Goal: Task Accomplishment & Management: Manage account settings

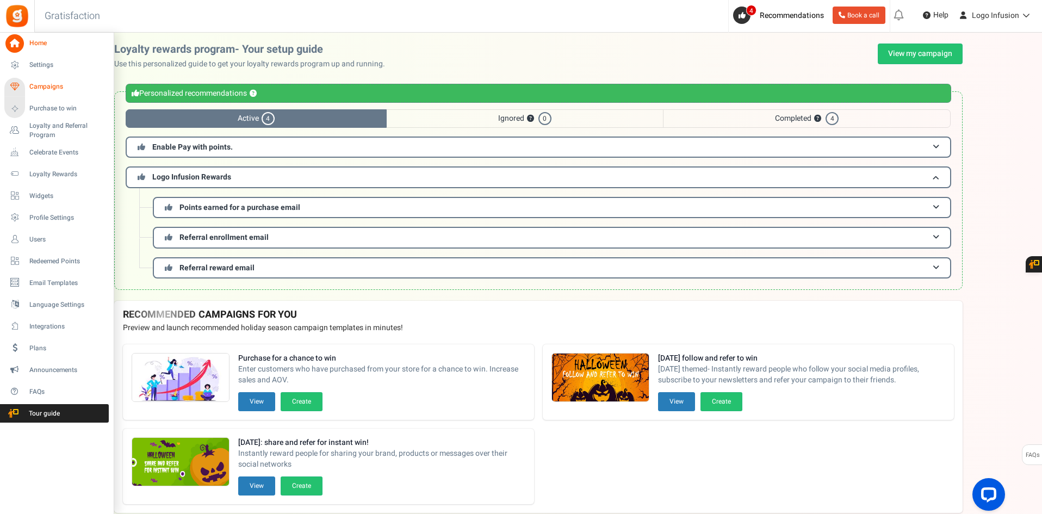
click at [42, 89] on span "Campaigns" at bounding box center [67, 86] width 76 height 9
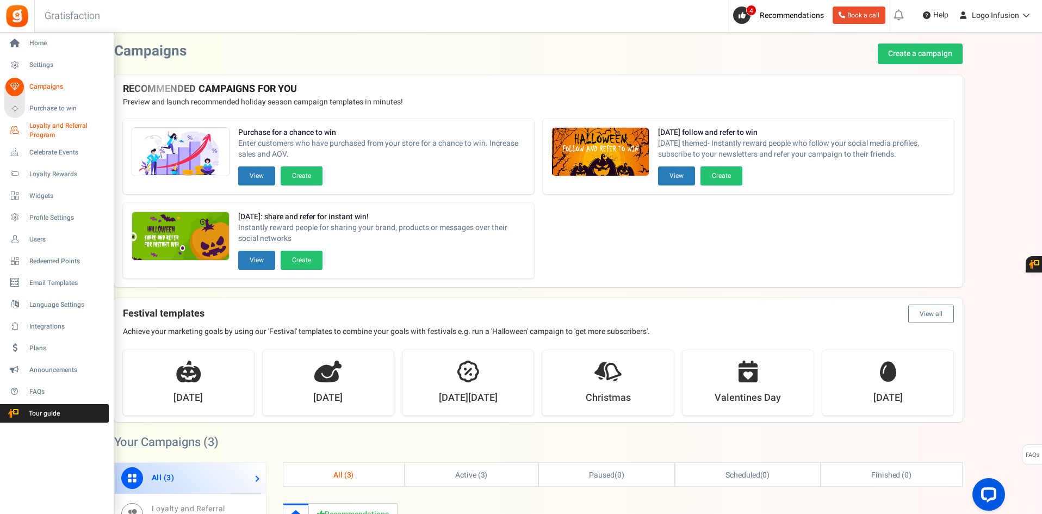
click at [55, 125] on span "Loyalty and Referral Program" at bounding box center [68, 130] width 79 height 18
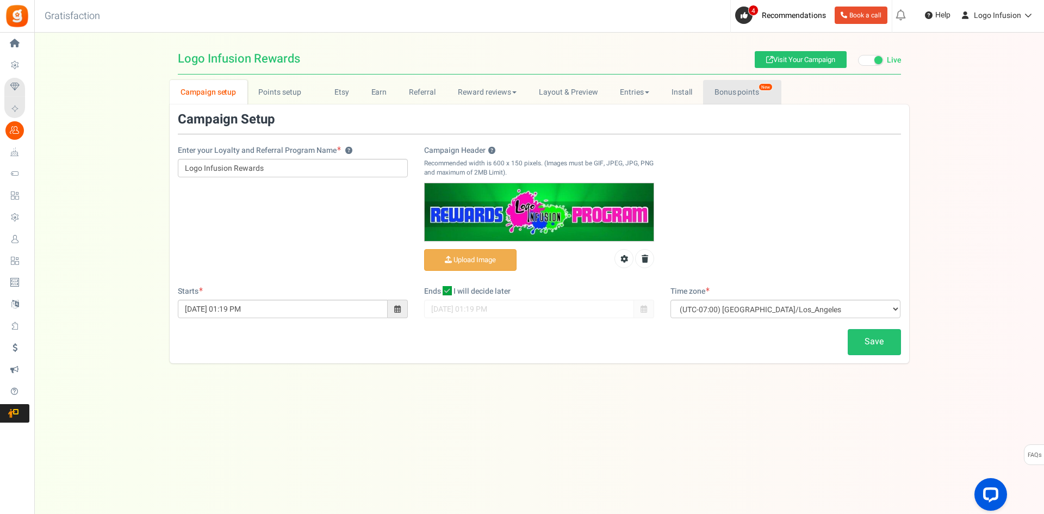
click at [740, 90] on link "Bonus points New" at bounding box center [742, 92] width 78 height 24
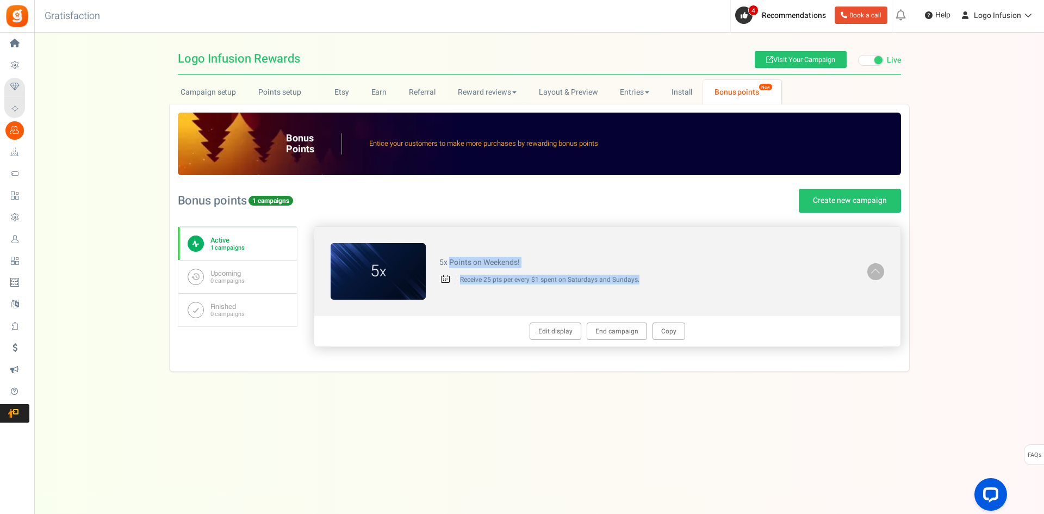
drag, startPoint x: 450, startPoint y: 241, endPoint x: 707, endPoint y: 291, distance: 261.6
click at [707, 291] on div "5 x 5x Points on Weekends! Receive 25 pts per every $1 spent on Saturdays and S…" at bounding box center [607, 271] width 586 height 89
click at [700, 283] on p "Receive 25 pts per every $1 spent on Saturdays and Sundays." at bounding box center [655, 279] width 398 height 9
drag, startPoint x: 700, startPoint y: 283, endPoint x: 447, endPoint y: 250, distance: 255.6
click at [447, 250] on div "5 x 5x Points on Weekends! Receive 25 pts per every $1 spent on Saturdays and S…" at bounding box center [607, 271] width 586 height 89
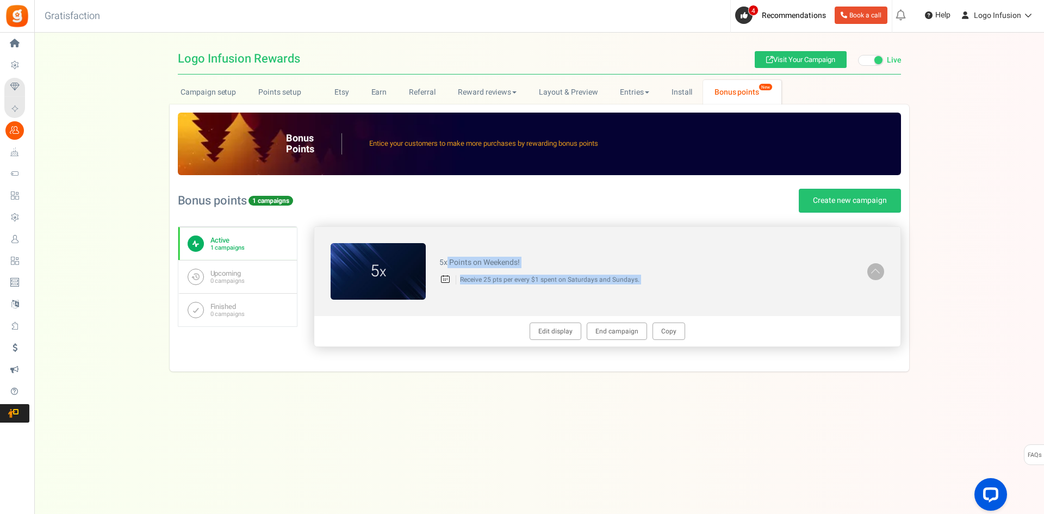
click at [445, 250] on div "5 x 5x Points on Weekends! Receive 25 pts per every $1 spent on Saturdays and S…" at bounding box center [607, 271] width 586 height 89
drag, startPoint x: 441, startPoint y: 252, endPoint x: 605, endPoint y: 270, distance: 165.2
click at [605, 270] on div "5 x 5x Points on Weekends! Receive 25 pts per every $1 spent on Saturdays and S…" at bounding box center [607, 271] width 586 height 89
click at [605, 270] on div "5x Points on Weekends! Receive 25 pts per every $1 spent on Saturdays and Sunda…" at bounding box center [647, 271] width 442 height 37
drag, startPoint x: 637, startPoint y: 271, endPoint x: 470, endPoint y: 262, distance: 167.2
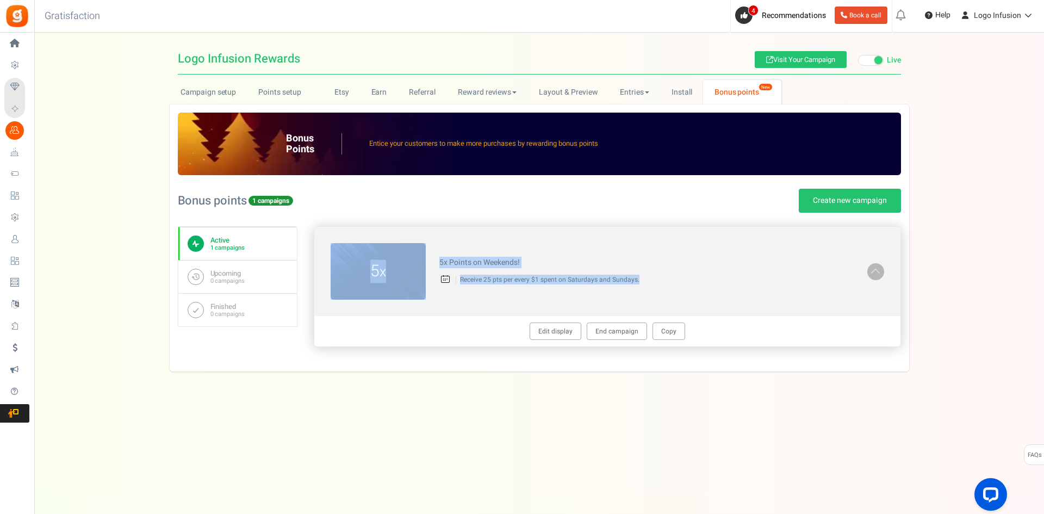
click at [401, 254] on div "5 x 5x Points on Weekends! Receive 25 pts per every $1 spent on Saturdays and S…" at bounding box center [607, 271] width 586 height 89
click at [470, 262] on h4 "5x Points on Weekends!" at bounding box center [646, 262] width 414 height 8
drag, startPoint x: 437, startPoint y: 262, endPoint x: 661, endPoint y: 295, distance: 226.0
click at [658, 295] on div "5 x 5x Points on Weekends! Receive 25 pts per every $1 spent on Saturdays and S…" at bounding box center [607, 271] width 586 height 89
click at [661, 295] on div "5 x 5x Points on Weekends! Receive 25 pts per every $1 spent on Saturdays and S…" at bounding box center [607, 271] width 586 height 89
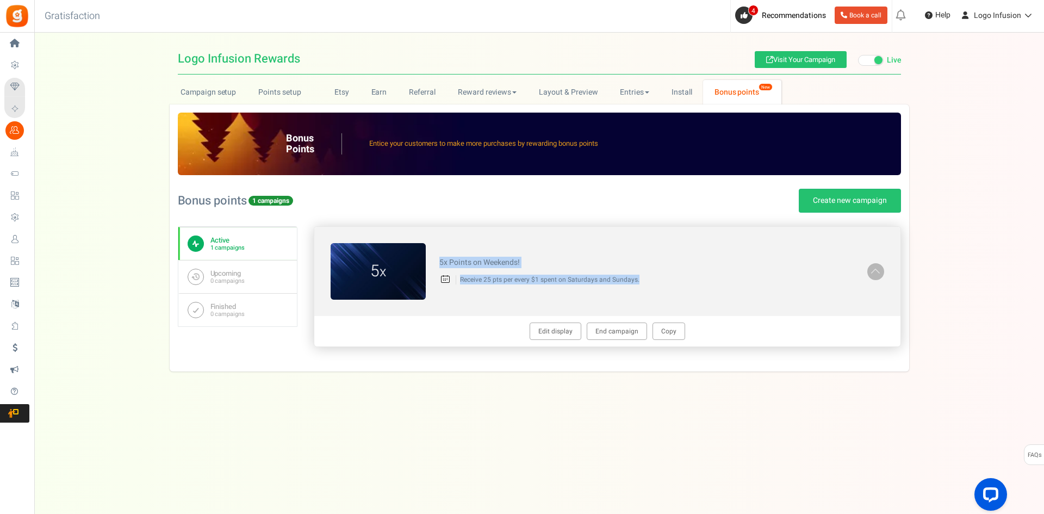
drag, startPoint x: 679, startPoint y: 288, endPoint x: 440, endPoint y: 253, distance: 241.3
click at [440, 253] on div "5x Points on Weekends! Receive 25 pts per every $1 spent on Saturdays and Sunda…" at bounding box center [647, 271] width 442 height 37
drag, startPoint x: 440, startPoint y: 253, endPoint x: 673, endPoint y: 272, distance: 233.5
click at [673, 272] on div "5x Points on Weekends! Receive 25 pts per every $1 spent on Saturdays and Sunda…" at bounding box center [647, 271] width 442 height 37
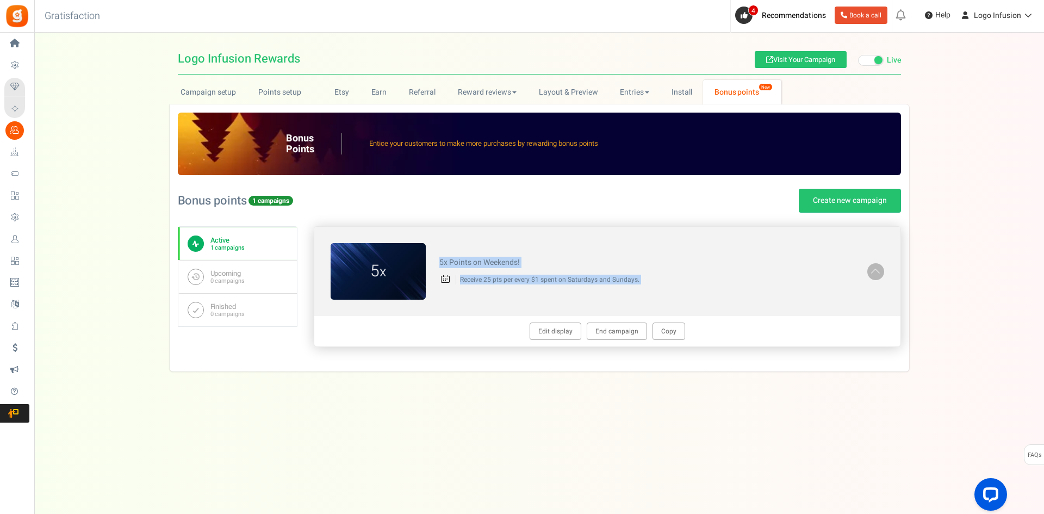
click at [673, 272] on div "5x Points on Weekends! Receive 25 pts per every $1 spent on Saturdays and Sunda…" at bounding box center [647, 271] width 442 height 37
drag, startPoint x: 673, startPoint y: 272, endPoint x: 404, endPoint y: 251, distance: 270.6
click at [404, 251] on div "5 x 5x Points on Weekends! Receive 25 pts per every $1 spent on Saturdays and S…" at bounding box center [607, 271] width 586 height 89
click at [491, 256] on div "5x Points on Weekends! Receive 25 pts per every $1 spent on Saturdays and Sunda…" at bounding box center [647, 271] width 442 height 37
drag, startPoint x: 478, startPoint y: 248, endPoint x: 684, endPoint y: 287, distance: 209.7
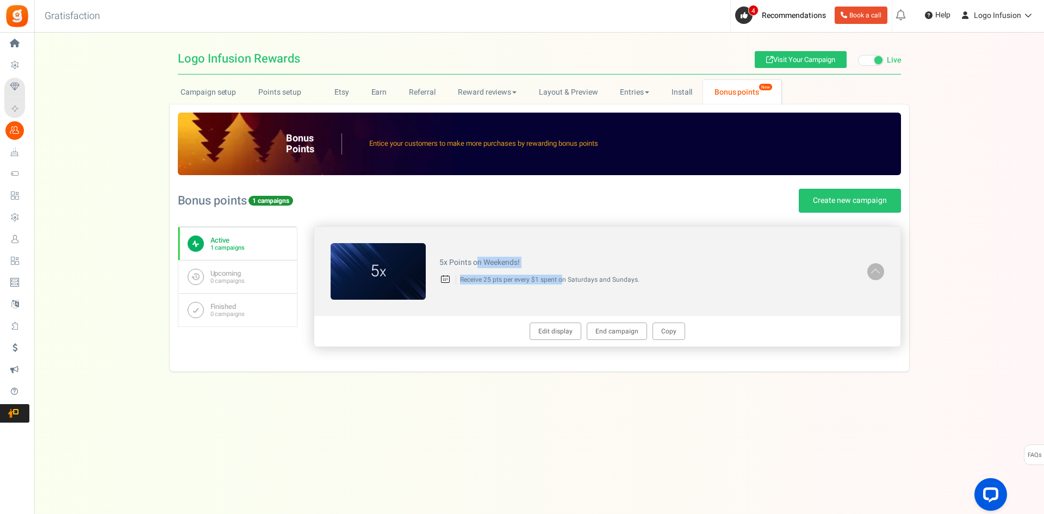
click at [684, 287] on div "5 x 5x Points on Weekends! Receive 25 pts per every $1 spent on Saturdays and S…" at bounding box center [607, 271] width 586 height 89
click at [703, 286] on div "5x Points on Weekends! Receive 25 pts per every $1 spent on Saturdays and Sunda…" at bounding box center [647, 271] width 442 height 37
click at [559, 327] on link "Edit display" at bounding box center [556, 330] width 52 height 17
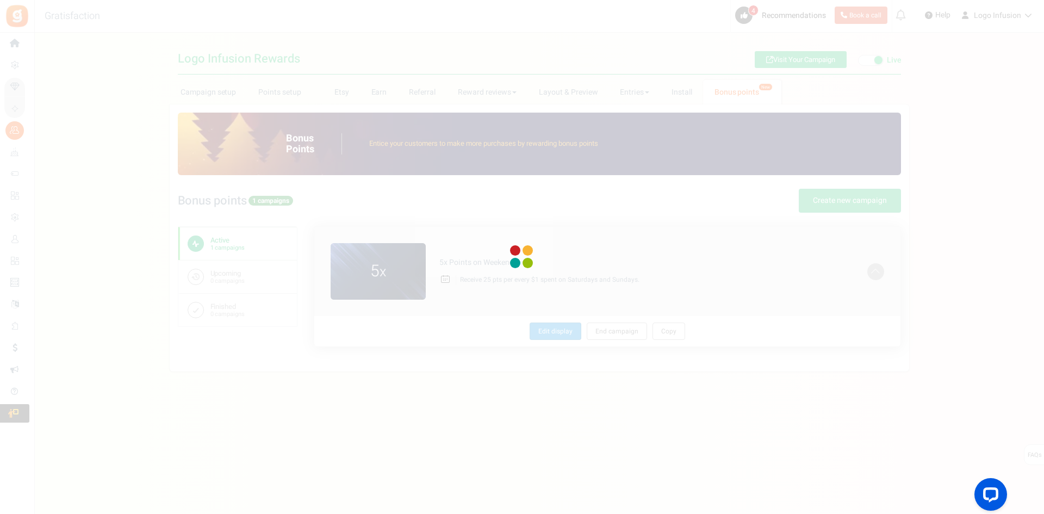
type textarea "5x Points on Weekends!"
type textarea "Receive 25 pts per every $1 spent on Saturdays and Sundays."
type input "#ffffff"
type input "#003fff"
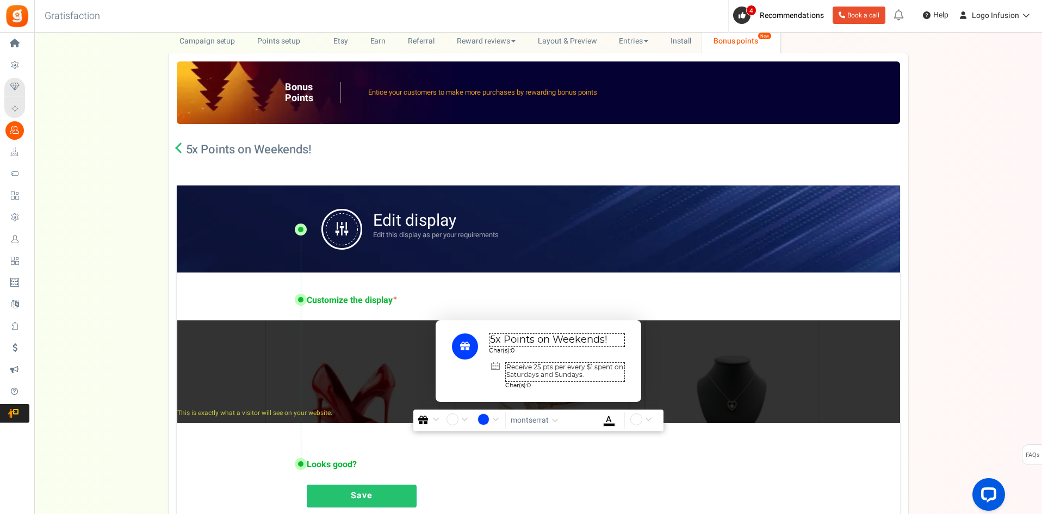
scroll to position [163, 0]
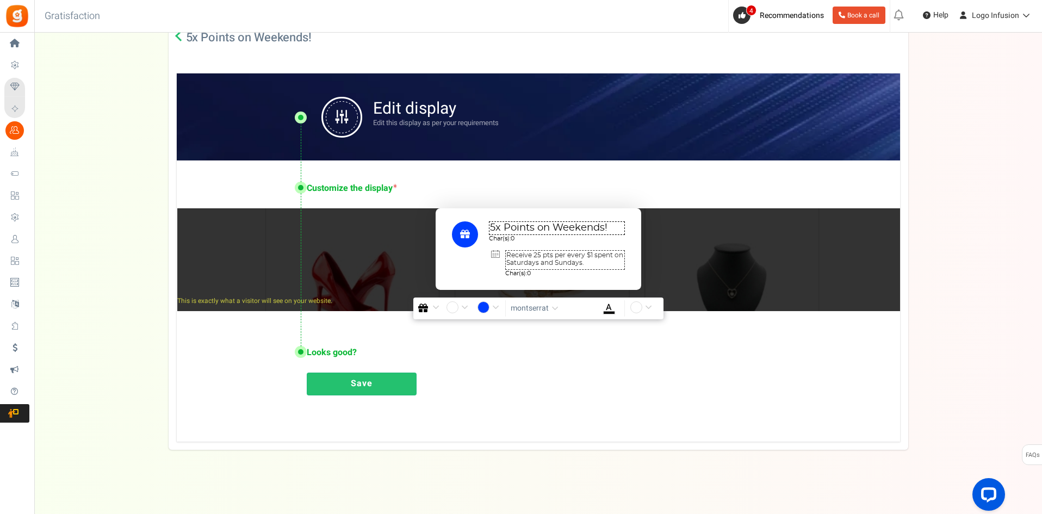
click at [591, 261] on textarea "Receive 25 pts per every $1 spent on Saturdays and Sundays." at bounding box center [565, 260] width 120 height 20
type textarea "Receive 25 pts per every $1 spent on Saturdays and Sundays.."
click at [580, 386] on div "Save" at bounding box center [593, 387] width 572 height 28
click at [402, 383] on link "Save" at bounding box center [362, 384] width 110 height 23
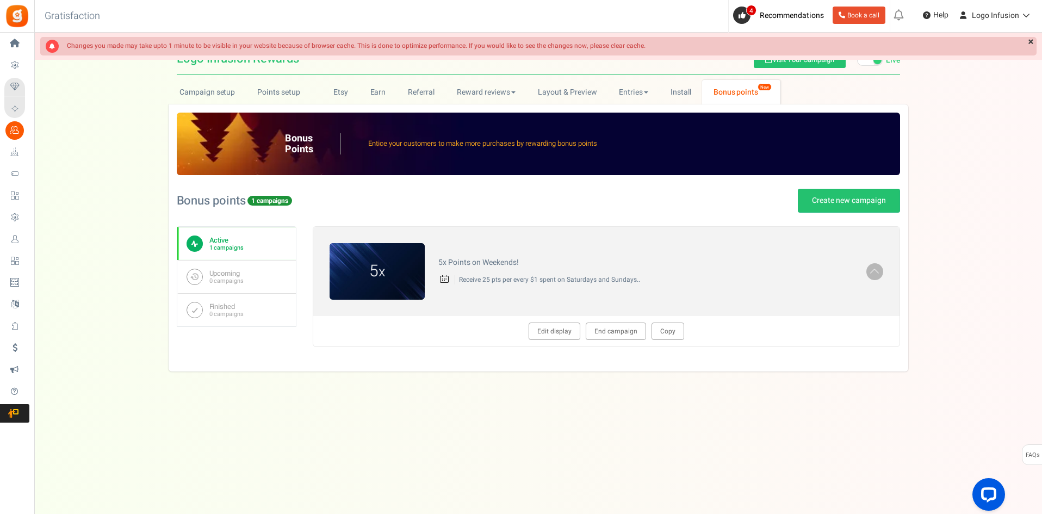
scroll to position [0, 0]
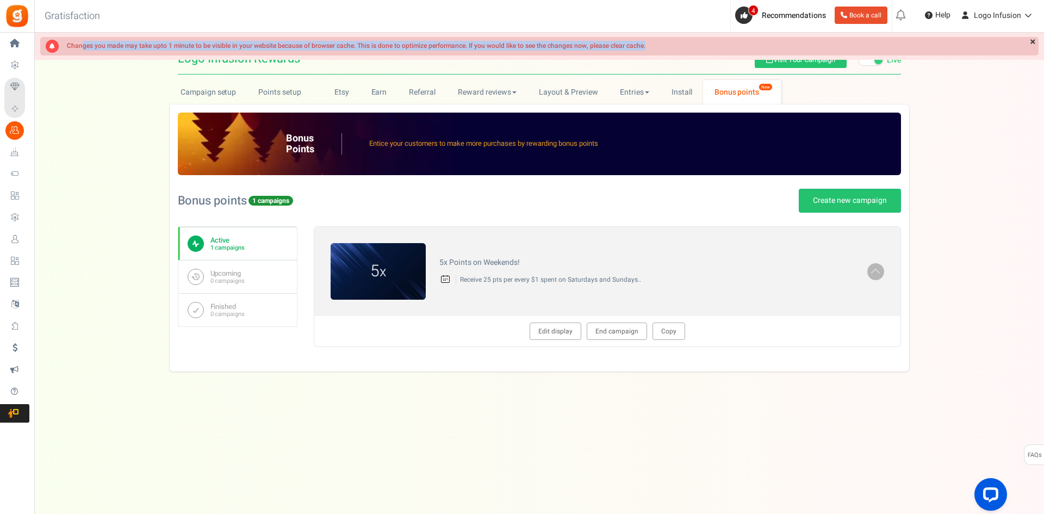
drag, startPoint x: 102, startPoint y: 45, endPoint x: 660, endPoint y: 36, distance: 558.6
click at [660, 36] on div "[Scheduled Planned Update]: Starts at 00.00 PDT. Please save any changes before…" at bounding box center [539, 46] width 1009 height 27
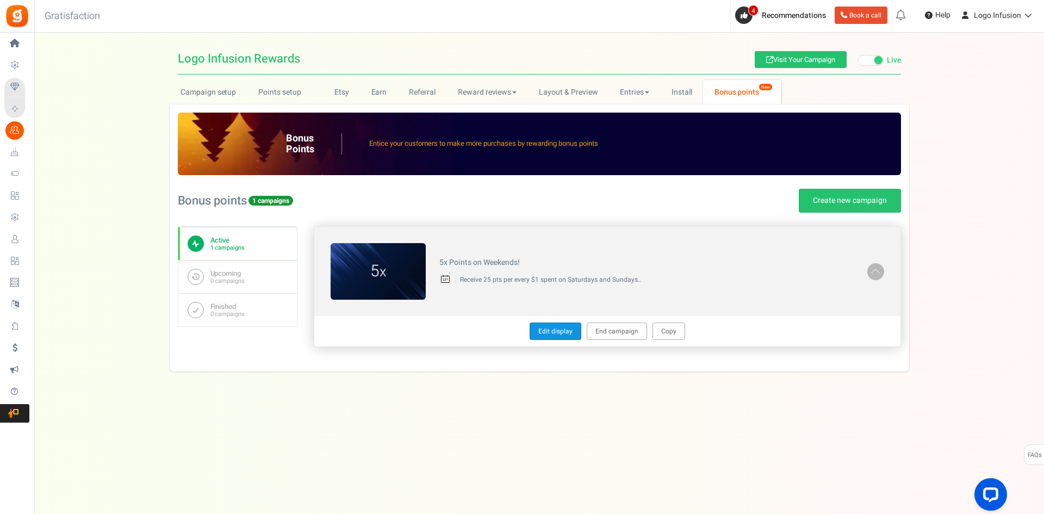
click at [563, 326] on link "Edit display" at bounding box center [556, 330] width 52 height 17
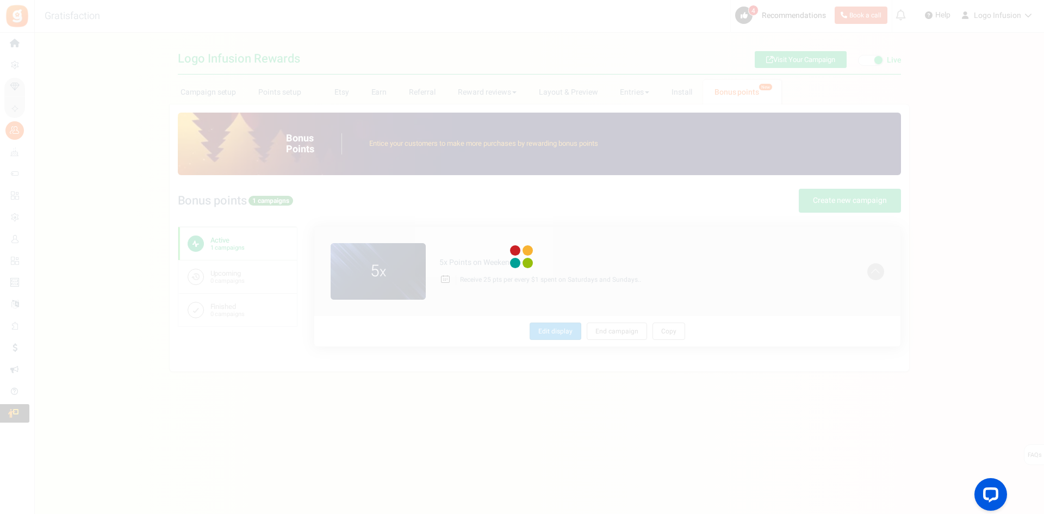
type textarea "5x Points on Weekends!"
type textarea "Receive 25 pts per every $1 spent on Saturdays and Sundays.."
type input "#ffffff"
type input "#003fff"
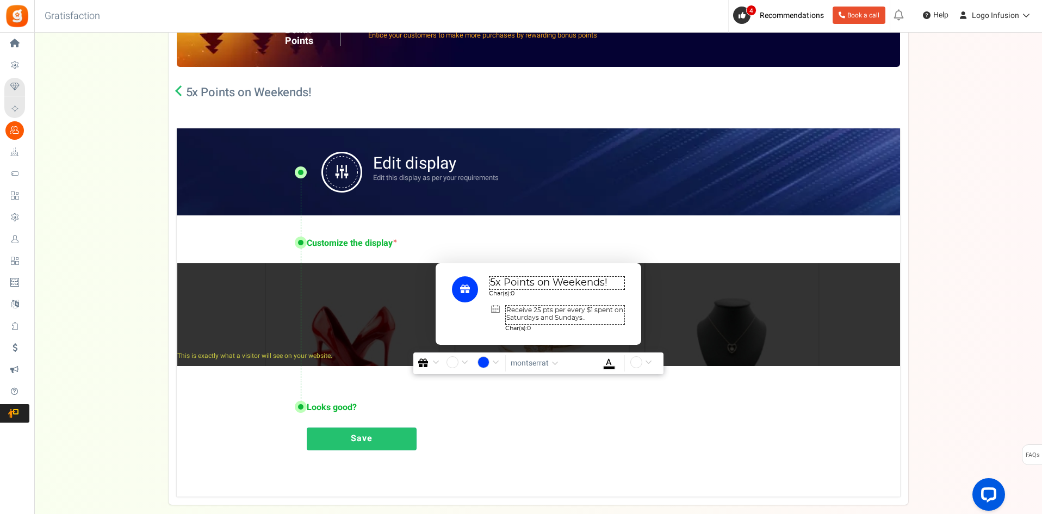
scroll to position [109, 0]
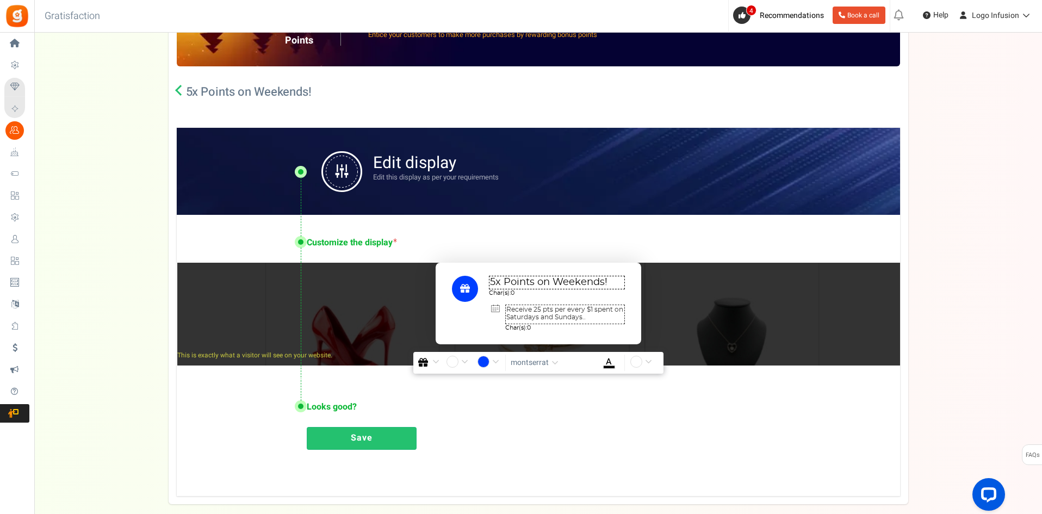
click at [599, 313] on textarea "Receive 25 pts per every $1 spent on Saturdays and Sundays.." at bounding box center [565, 315] width 120 height 20
click at [592, 316] on textarea "Receive 25 pts per every $1 spent on Saturdays and Sundays.." at bounding box center [565, 315] width 120 height 20
type textarea "Receive 25 pts per every $1 spent on Saturdays and Sundays."
click at [584, 399] on div "Looks good? Proceed to activate 5x Points on Weekends! ? Save" at bounding box center [538, 424] width 723 height 90
click at [376, 439] on link "Save" at bounding box center [362, 438] width 110 height 23
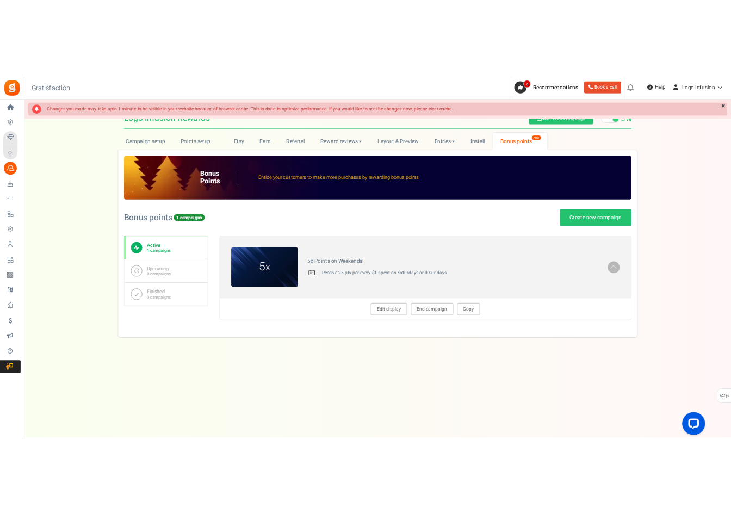
scroll to position [0, 0]
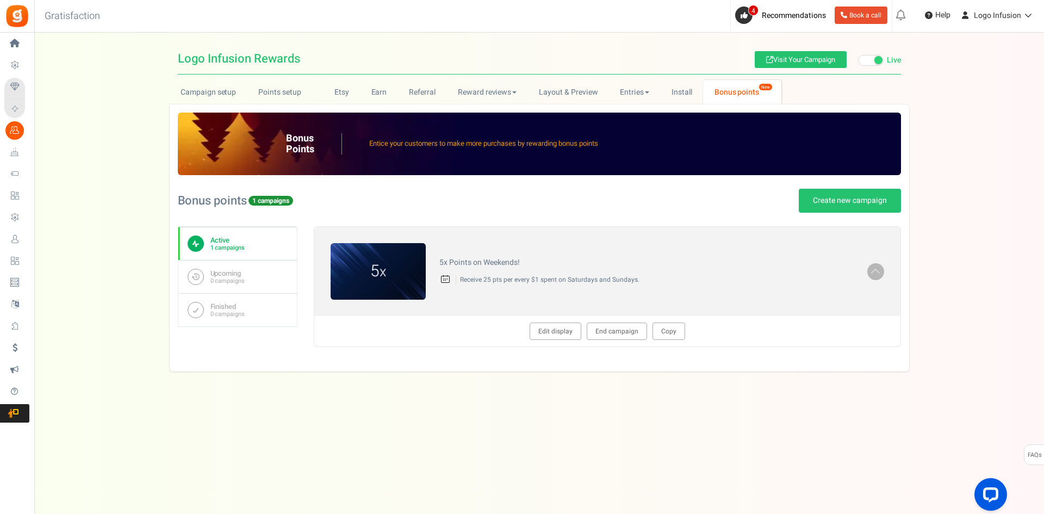
click at [470, 379] on div "Under maintenance we will be back soon We apologize for any inconvenience. The …" at bounding box center [539, 235] width 1010 height 405
drag, startPoint x: 437, startPoint y: 258, endPoint x: 539, endPoint y: 258, distance: 102.2
click at [539, 258] on div "5x Points on Weekends! Receive 25 pts per every $1 spent on Saturdays and Sunda…" at bounding box center [647, 271] width 442 height 37
drag, startPoint x: 571, startPoint y: 283, endPoint x: 673, endPoint y: 283, distance: 101.7
click at [673, 283] on p "Receive 25 pts per every $1 spent on Saturdays and Sundays." at bounding box center [655, 279] width 398 height 9
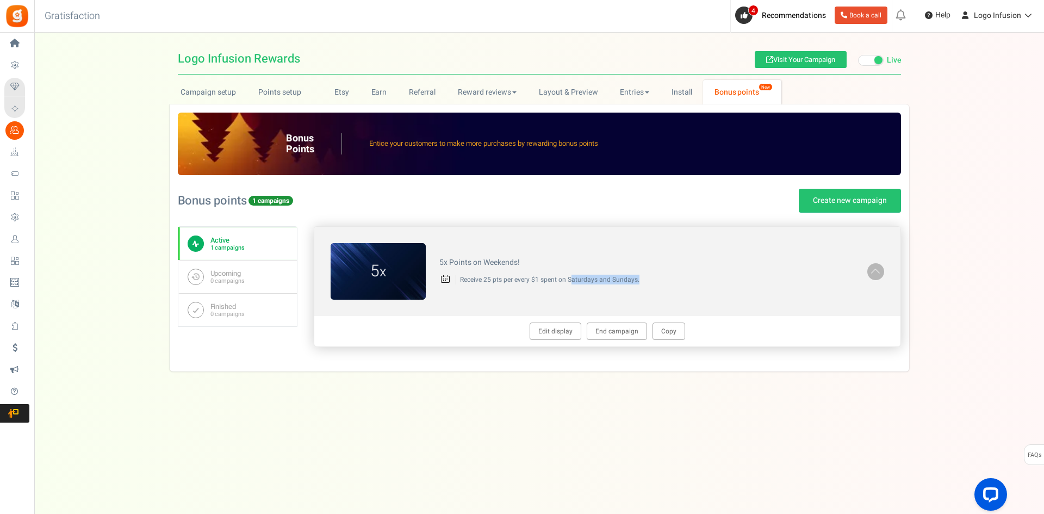
click at [673, 283] on p "Receive 25 pts per every $1 spent on Saturdays and Sundays." at bounding box center [655, 279] width 398 height 9
drag, startPoint x: 566, startPoint y: 281, endPoint x: 644, endPoint y: 281, distance: 77.8
click at [644, 281] on p "Receive 25 pts per every $1 spent on Saturdays and Sundays." at bounding box center [655, 279] width 398 height 9
click at [501, 262] on h4 "5x Points on Weekends!" at bounding box center [646, 262] width 414 height 8
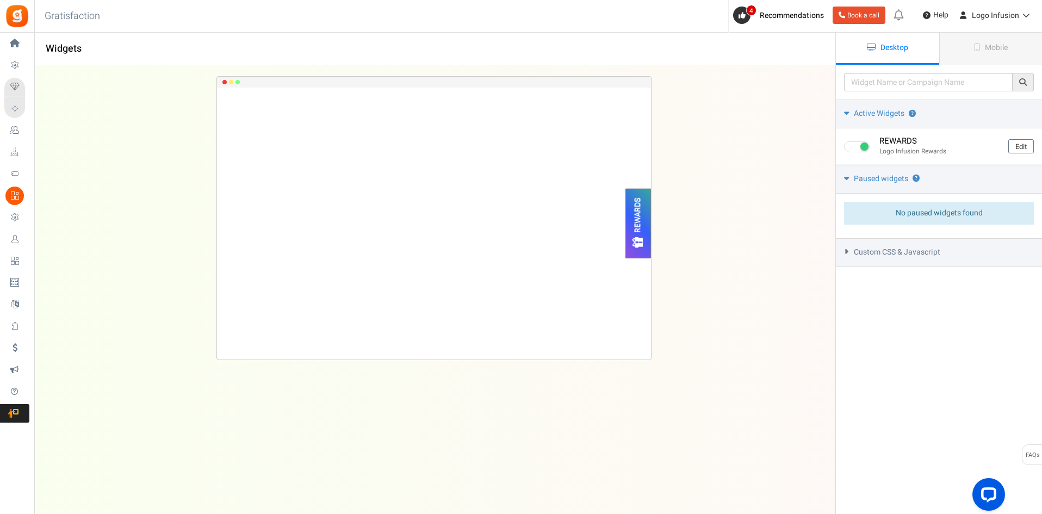
click at [923, 249] on span "Custom CSS & Javascript" at bounding box center [897, 252] width 86 height 11
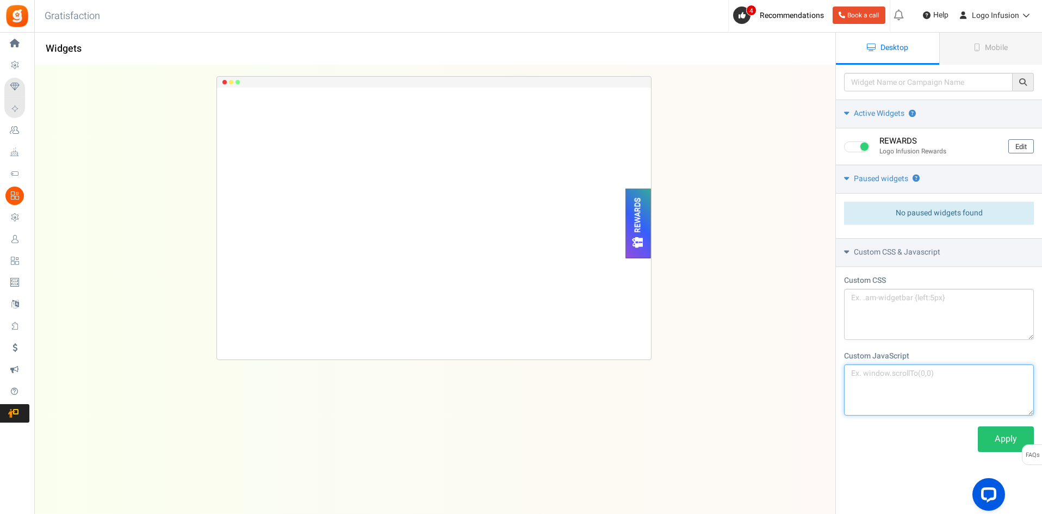
click at [887, 383] on textarea at bounding box center [939, 389] width 190 height 51
click at [898, 321] on textarea at bounding box center [939, 314] width 190 height 51
click at [898, 301] on textarea at bounding box center [939, 314] width 190 height 51
paste textarea "#gr-am-bonusbar { display: none !important; }"
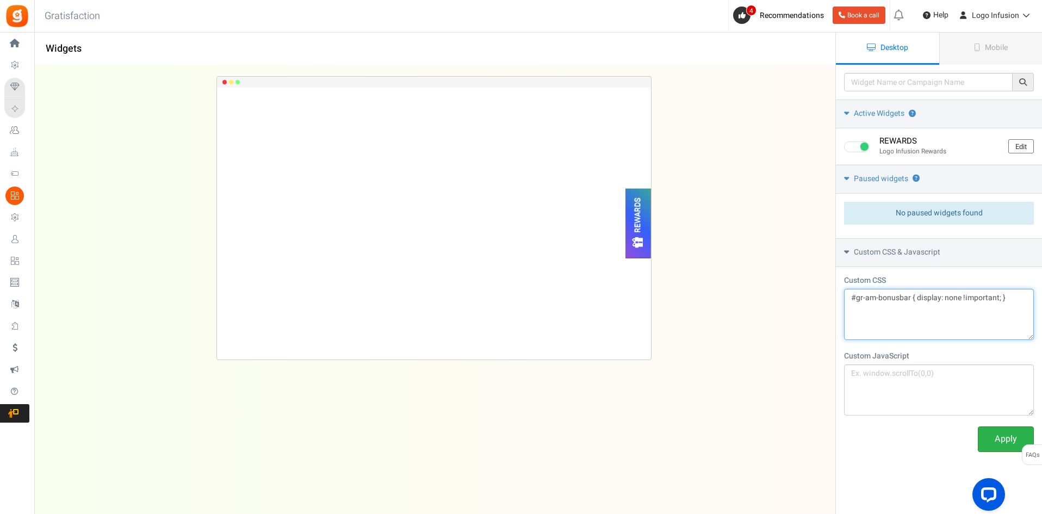
type textarea "#gr-am-bonusbar { display: none !important; }"
click at [1003, 438] on link "Apply" at bounding box center [1006, 439] width 56 height 26
